Goal: Information Seeking & Learning: Learn about a topic

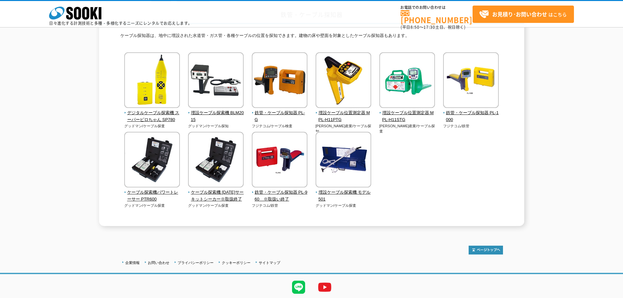
scroll to position [39, 0]
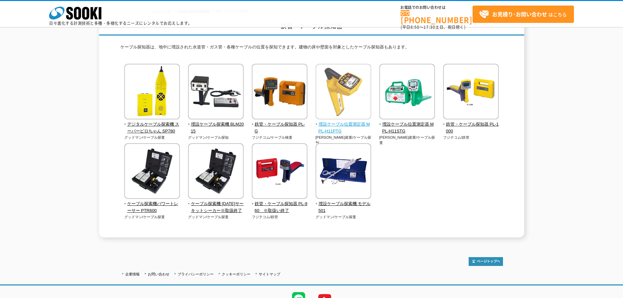
click at [322, 121] on span "埋設ケーブル位置測定器 MPL-H11PTG" at bounding box center [344, 128] width 56 height 14
click at [357, 105] on img at bounding box center [344, 92] width 56 height 57
click at [324, 124] on span "埋設ケーブル位置測定器 MPL-H11PTG" at bounding box center [344, 128] width 56 height 14
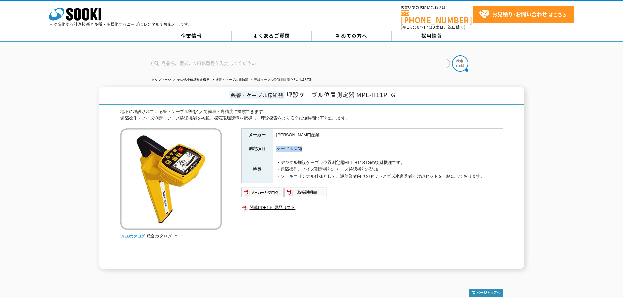
drag, startPoint x: 300, startPoint y: 145, endPoint x: 274, endPoint y: 148, distance: 26.3
click at [274, 148] on td "ケーブル探知" at bounding box center [388, 149] width 230 height 14
copy td "ケーブル探知"
